Goal: Check status: Check status

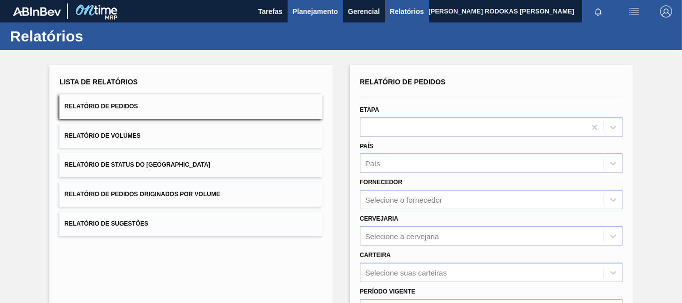
click at [294, 10] on span "Planejamento" at bounding box center [315, 11] width 45 height 12
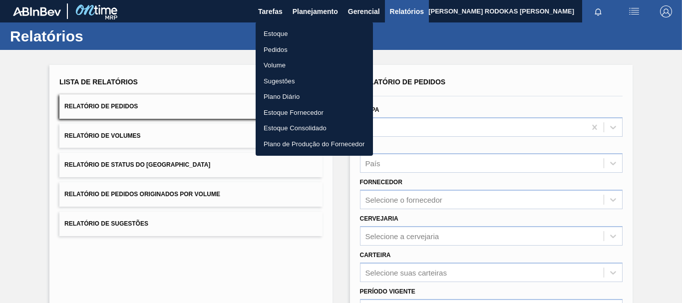
click at [293, 29] on li "Estoque" at bounding box center [314, 34] width 117 height 16
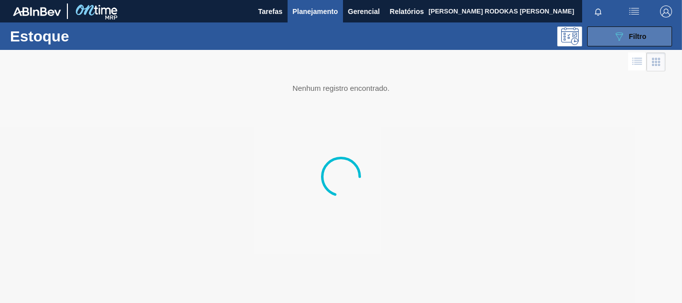
click at [652, 33] on button "089F7B8B-B2A5-4AFE-B5C0-19BA573D28AC Filtro" at bounding box center [629, 36] width 85 height 20
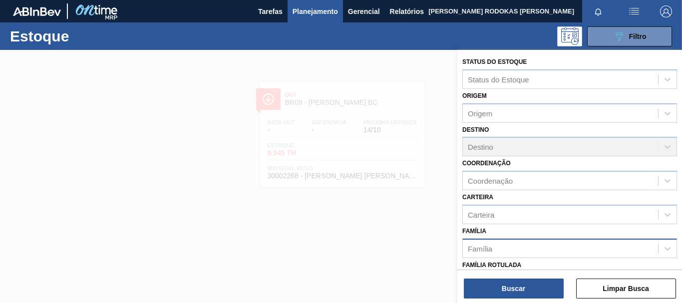
scroll to position [150, 0]
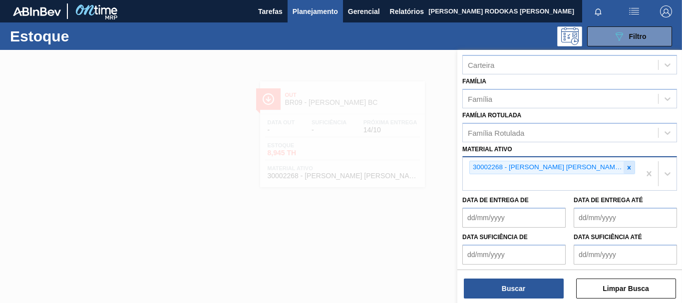
click at [626, 166] on icon at bounding box center [629, 167] width 7 height 7
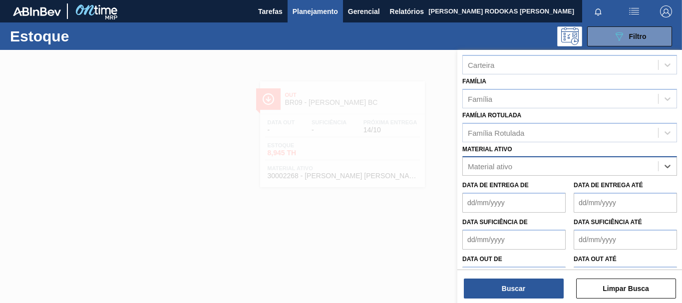
click at [540, 272] on div "Buscar Limpar Busca" at bounding box center [570, 284] width 225 height 28
click at [552, 288] on button "Buscar" at bounding box center [514, 289] width 100 height 20
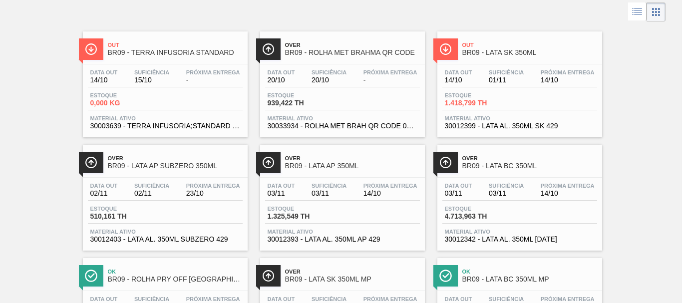
scroll to position [0, 0]
